Goal: Use online tool/utility: Utilize a website feature to perform a specific function

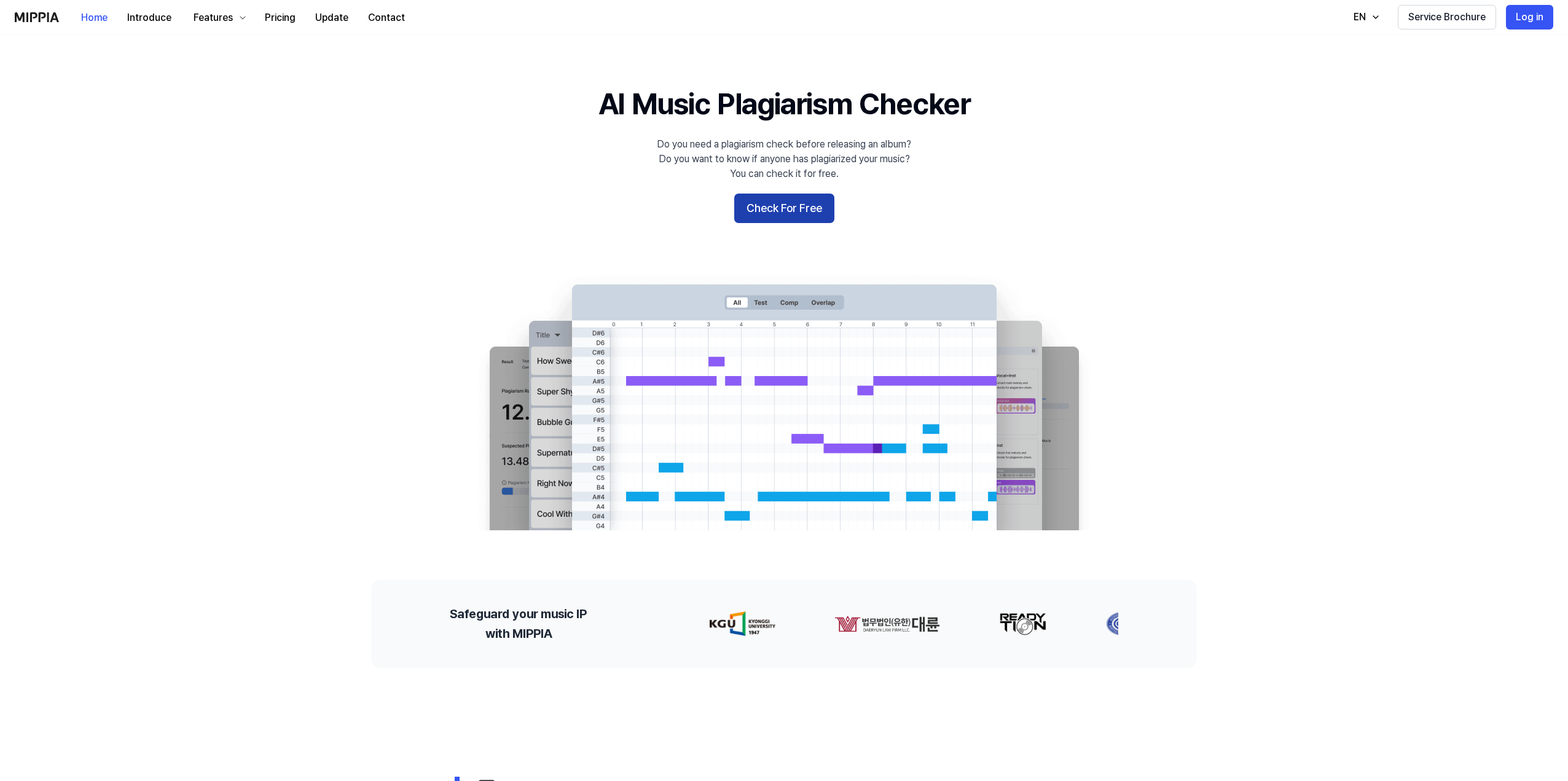
click at [792, 201] on button "Check For Free" at bounding box center [784, 208] width 100 height 30
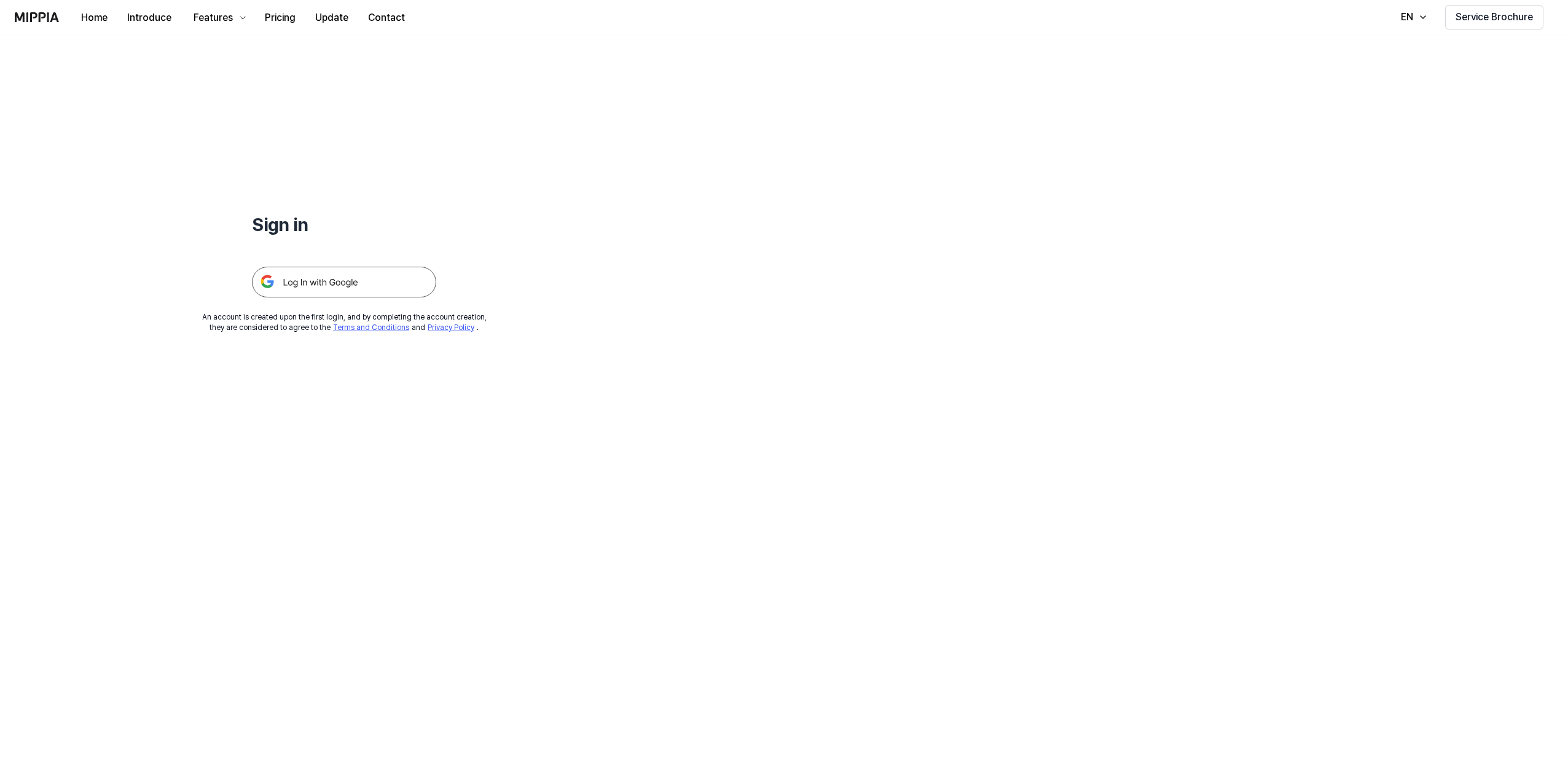
click at [324, 278] on img at bounding box center [344, 282] width 184 height 31
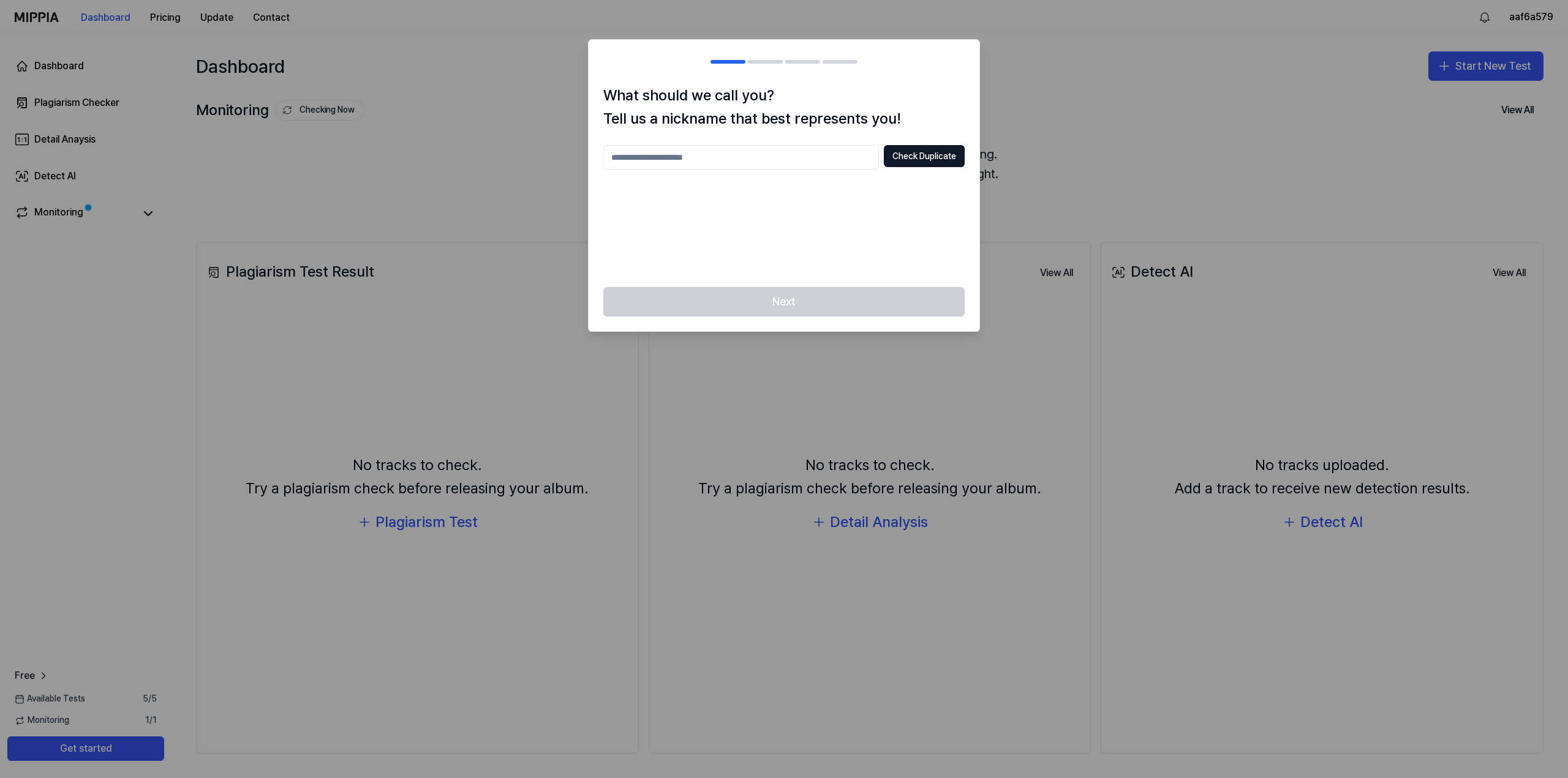
click at [1034, 349] on div at bounding box center [784, 389] width 1568 height 778
click at [740, 160] on input "text" at bounding box center [741, 157] width 276 height 25
click at [785, 237] on div "******* Check Duplicate" at bounding box center [784, 209] width 362 height 128
click at [836, 304] on div "Next" at bounding box center [784, 309] width 391 height 44
click at [731, 164] on input "*******" at bounding box center [741, 157] width 276 height 25
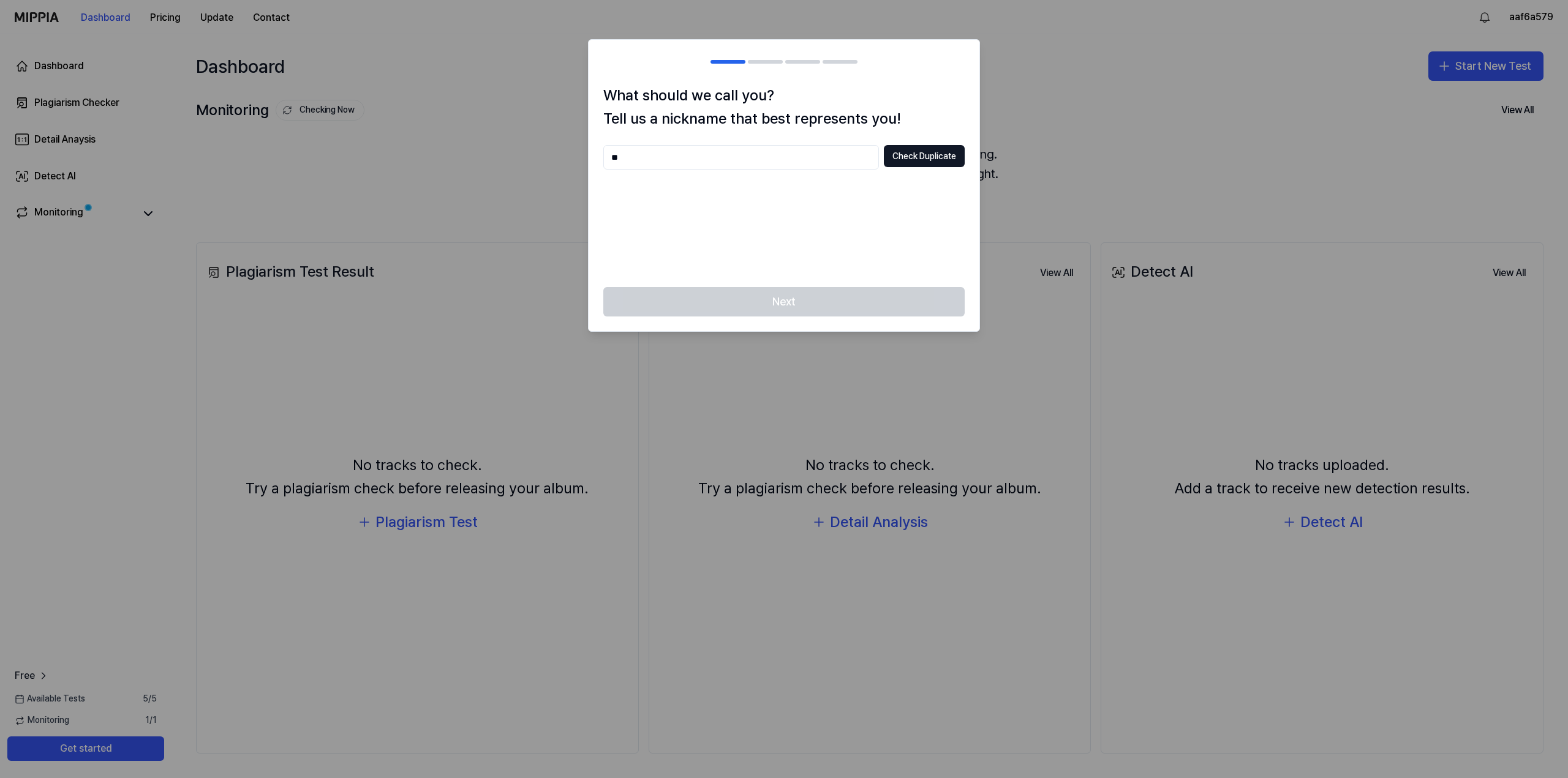
type input "*"
click at [905, 158] on button "Check Duplicate" at bounding box center [924, 156] width 81 height 22
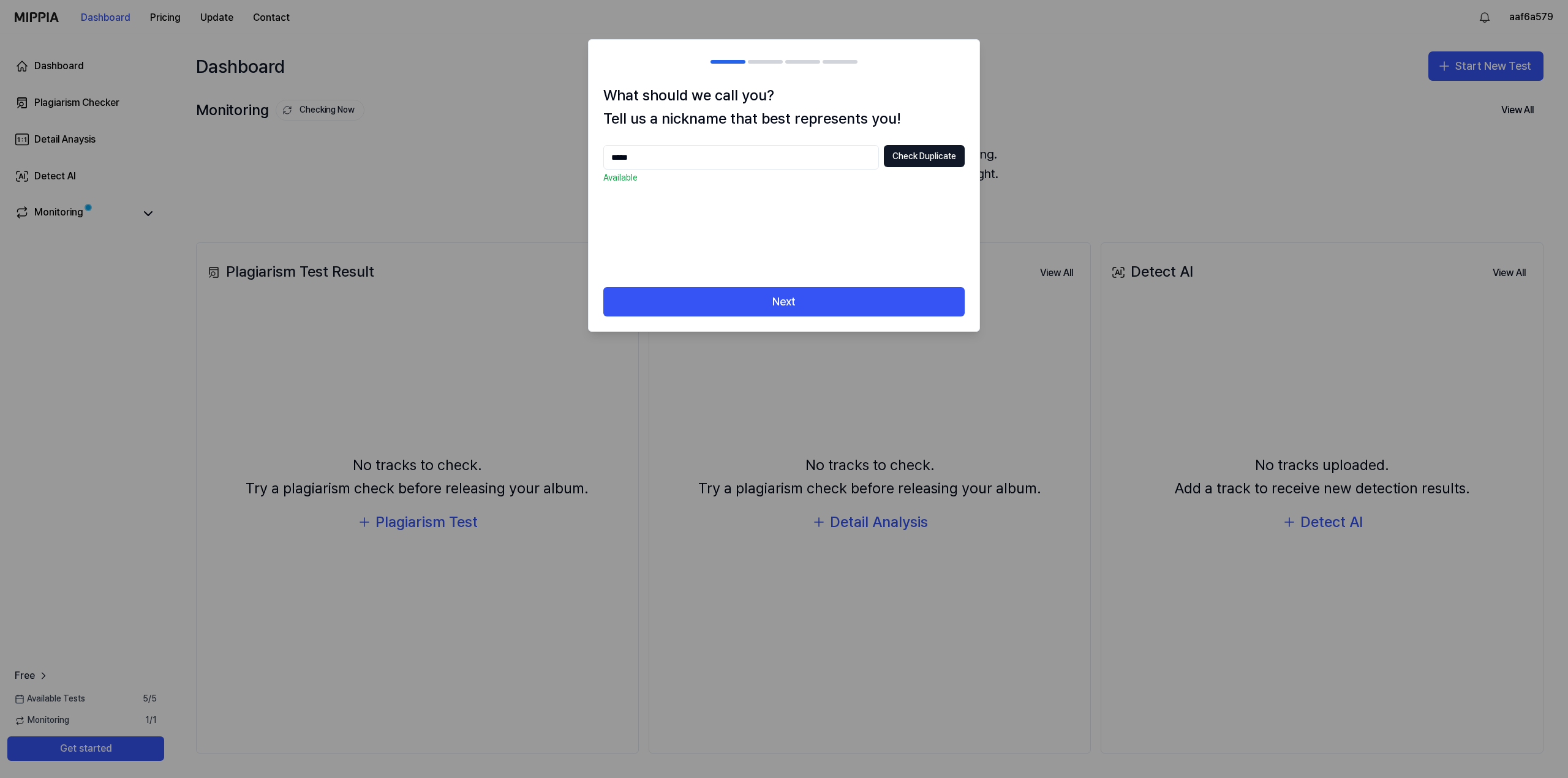
drag, startPoint x: 675, startPoint y: 158, endPoint x: 544, endPoint y: 165, distance: 131.2
click at [557, 163] on body "Dashboard Pricing Update Contact aaf6a579 Dashboard Plagiarism Checker Detail A…" at bounding box center [784, 389] width 1568 height 778
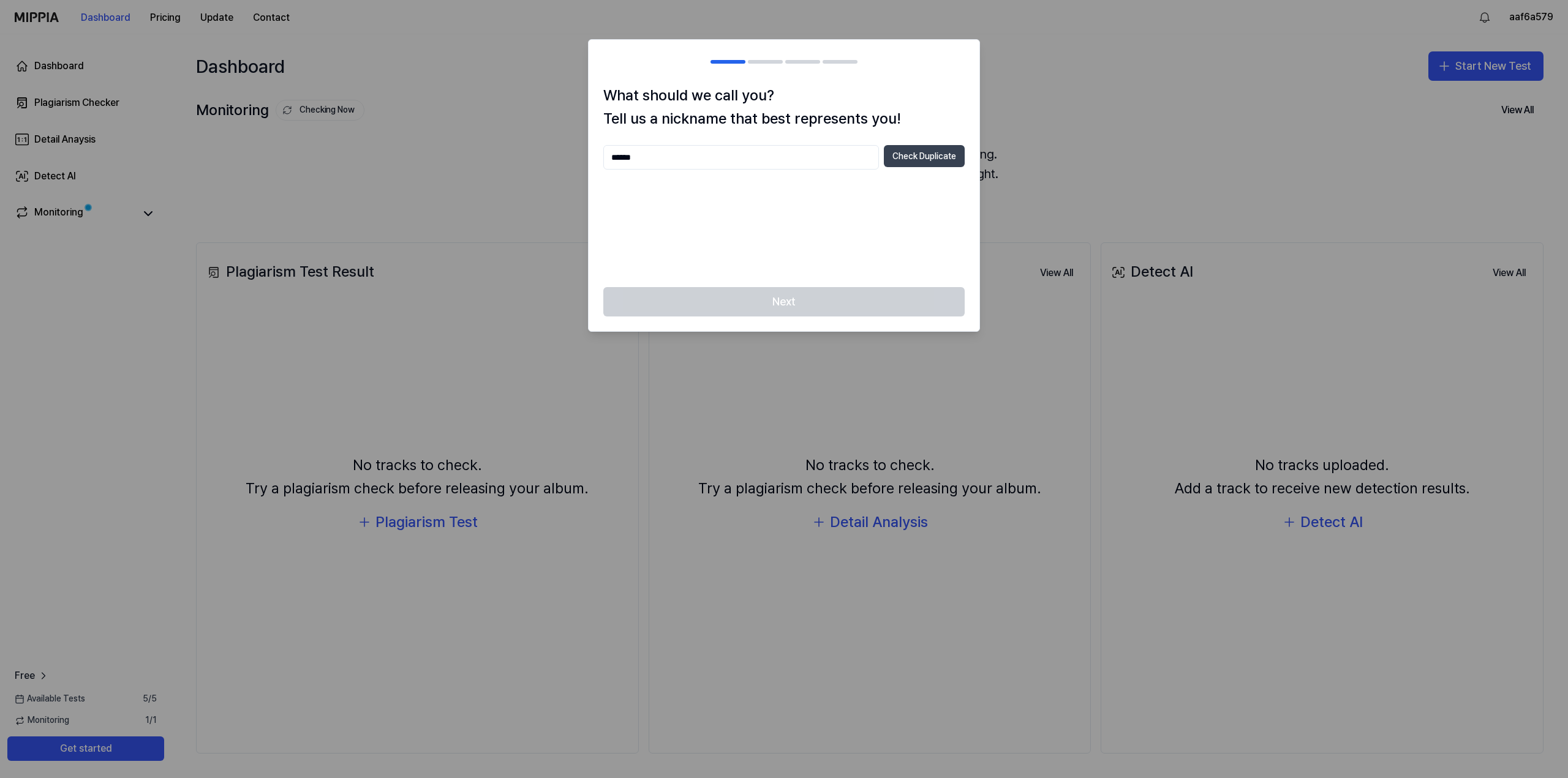
type input "******"
click at [945, 154] on button "Check Duplicate" at bounding box center [924, 156] width 81 height 22
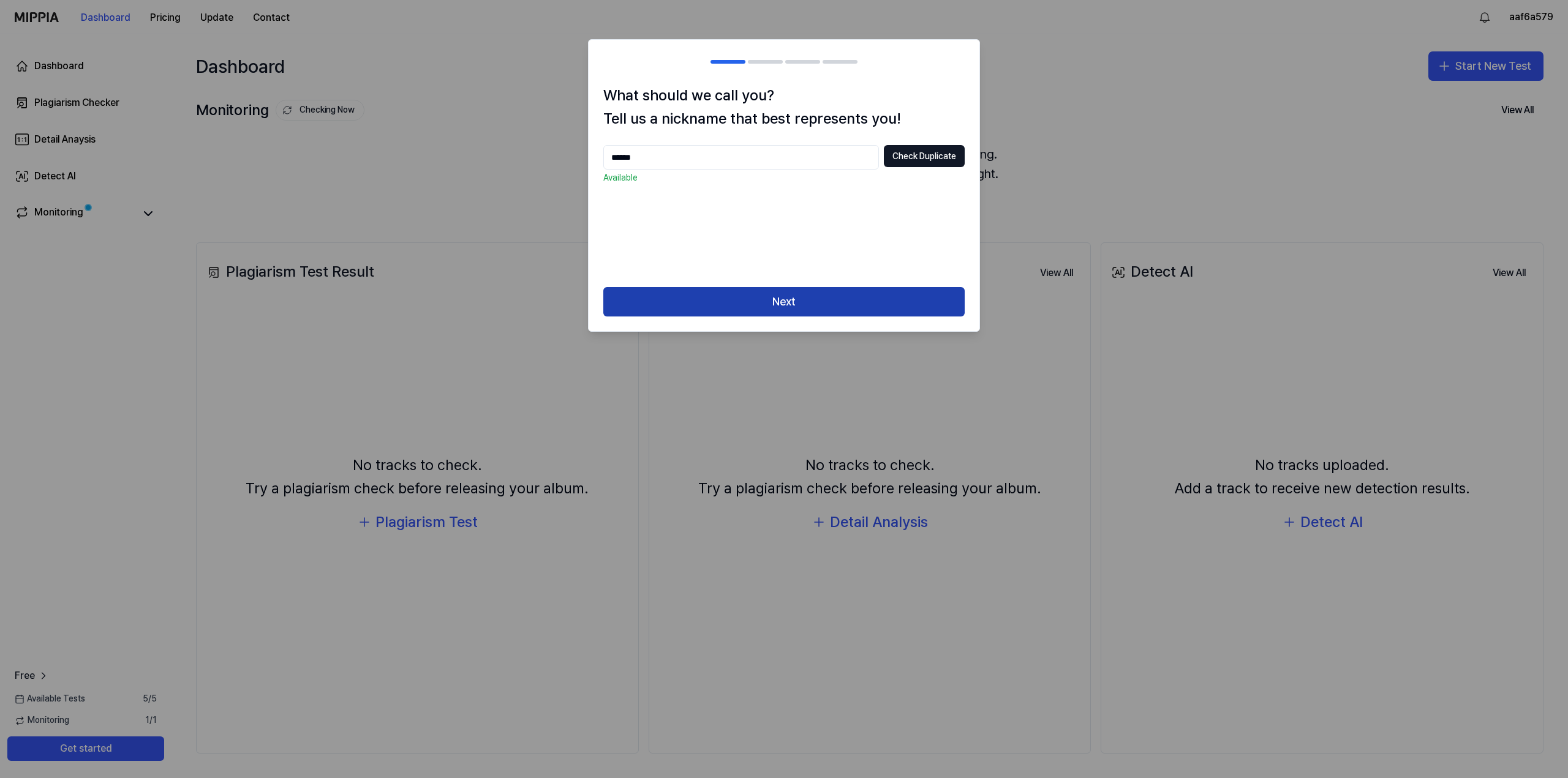
click at [852, 297] on button "Next" at bounding box center [784, 302] width 362 height 30
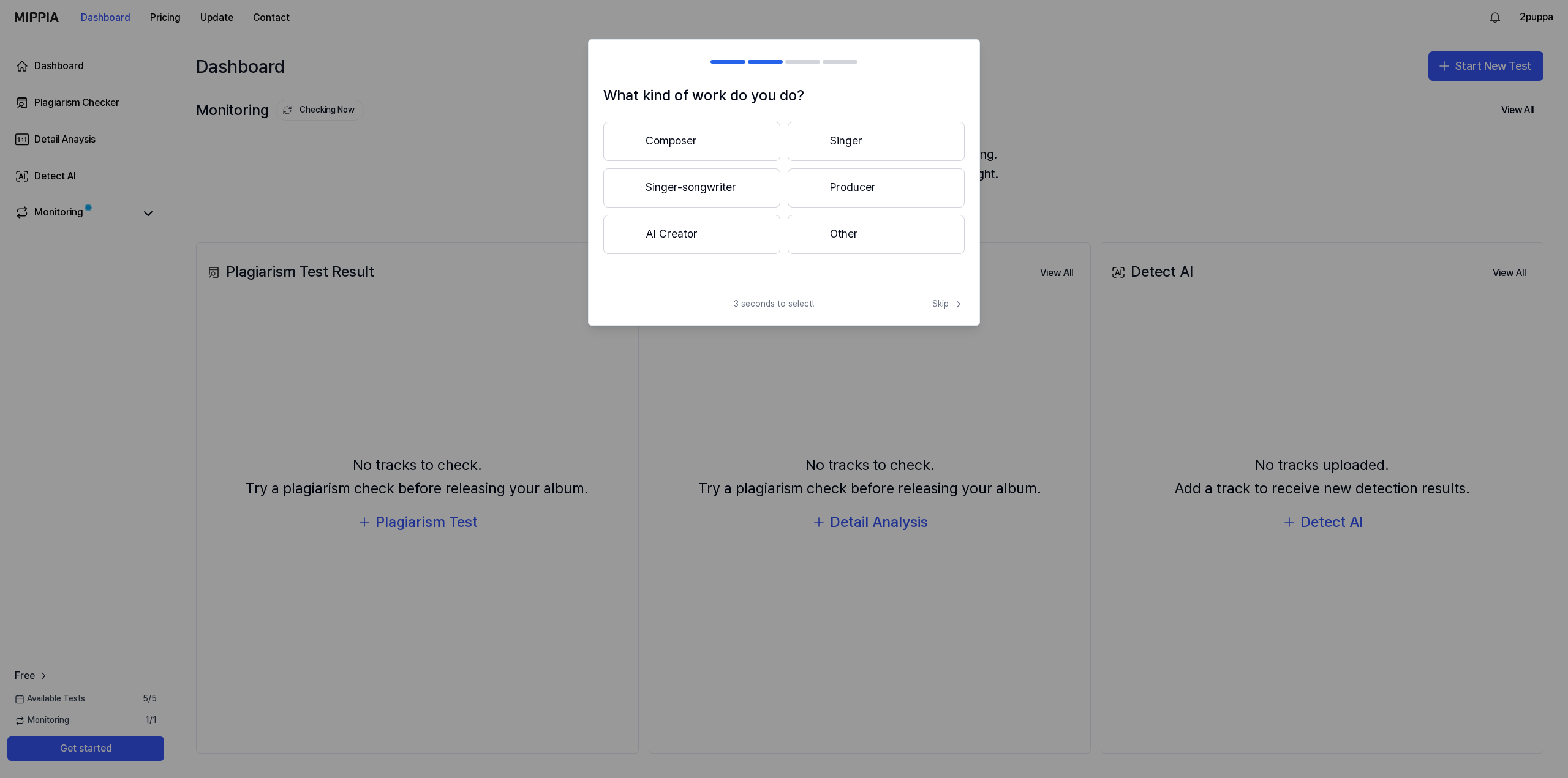
click at [687, 192] on button "Singer-songwriter" at bounding box center [692, 188] width 177 height 39
click at [722, 202] on button "Less than 3 years" at bounding box center [692, 189] width 177 height 41
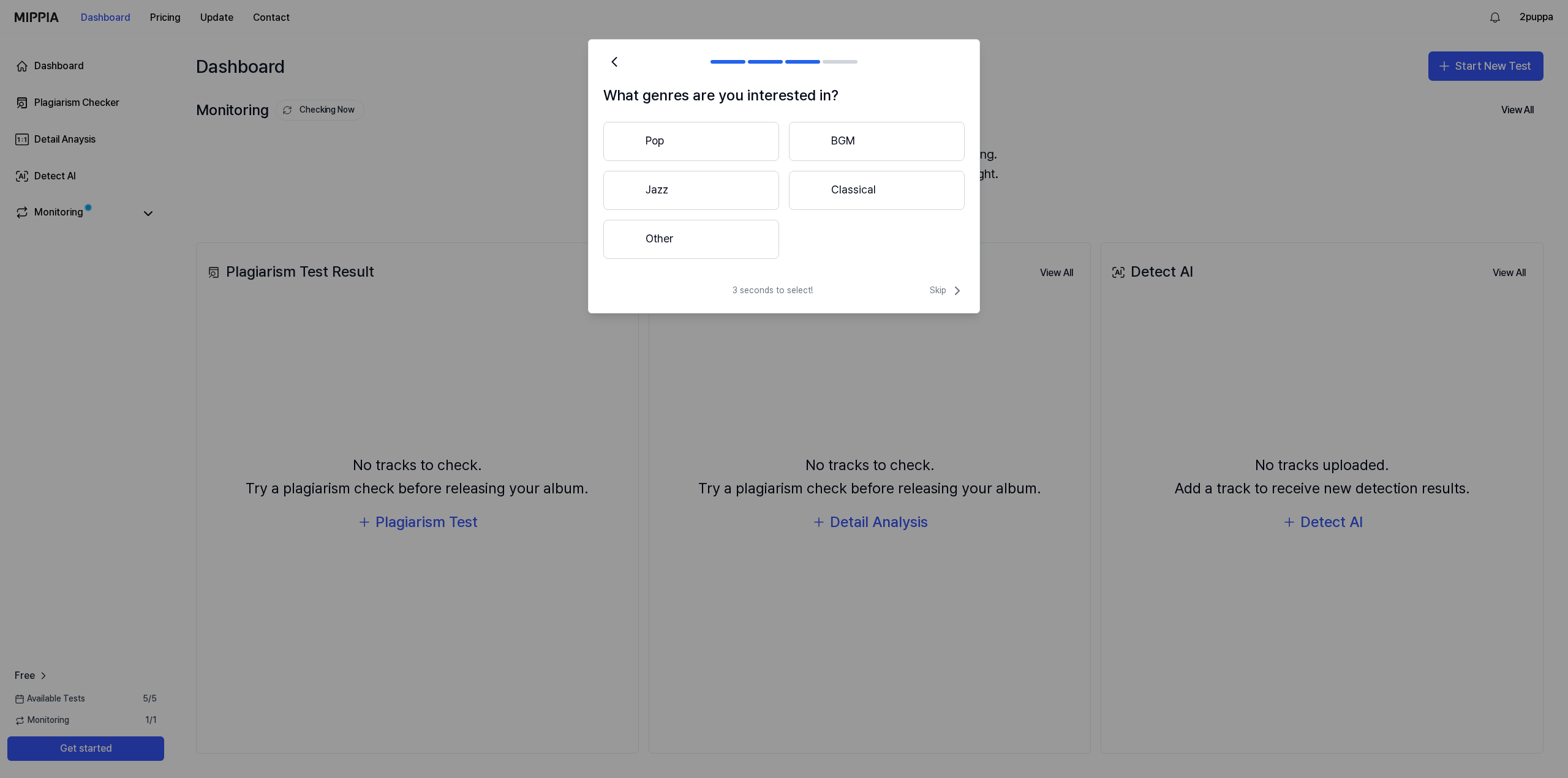
click at [710, 258] on button "Other" at bounding box center [691, 239] width 176 height 39
click at [946, 292] on span "Skip" at bounding box center [947, 290] width 35 height 14
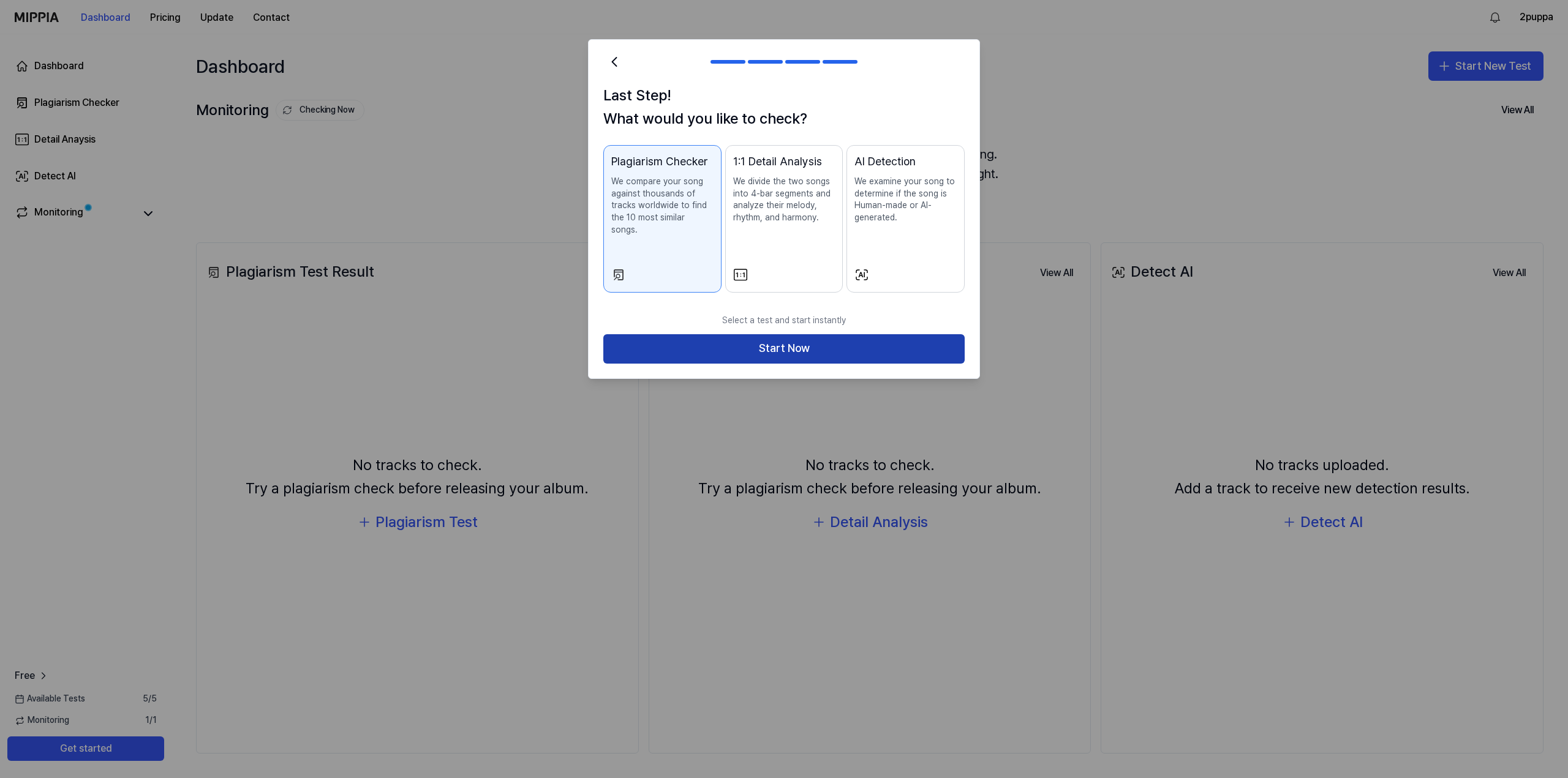
click at [859, 340] on button "Start Now" at bounding box center [784, 349] width 362 height 30
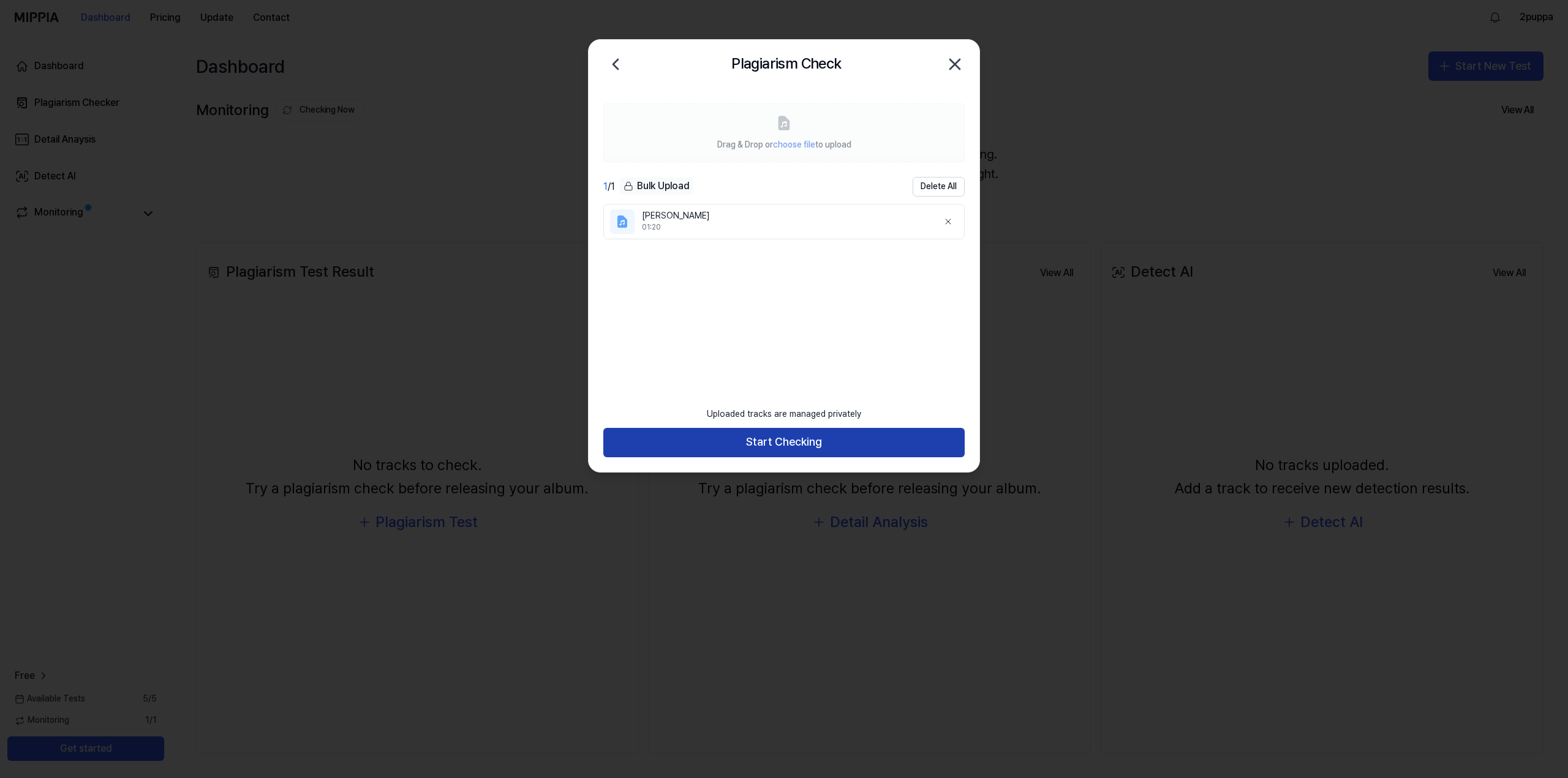
click at [875, 441] on button "Start Checking" at bounding box center [784, 442] width 362 height 30
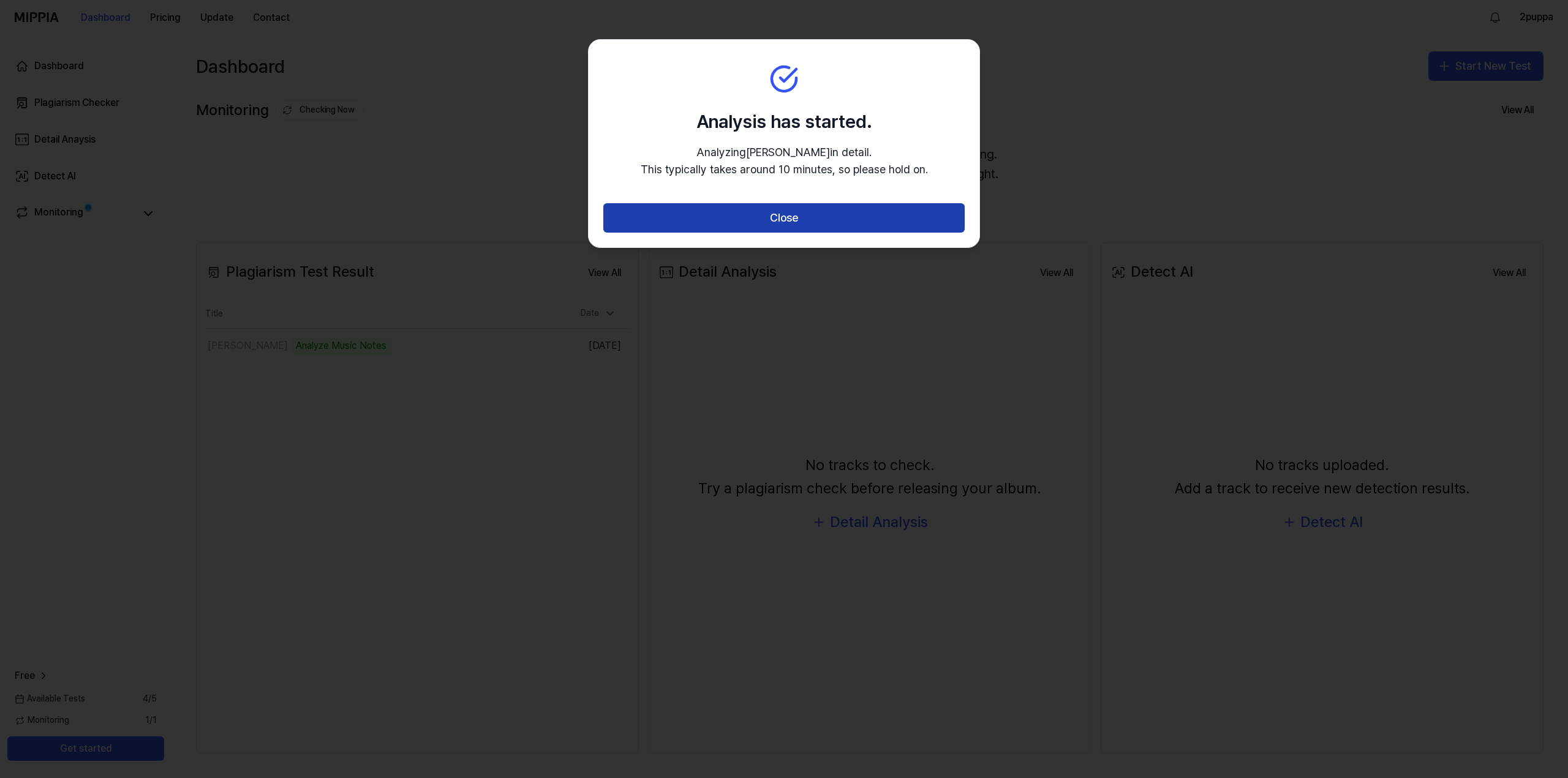
click at [761, 218] on button "Close" at bounding box center [784, 218] width 362 height 30
